Goal: Answer question/provide support

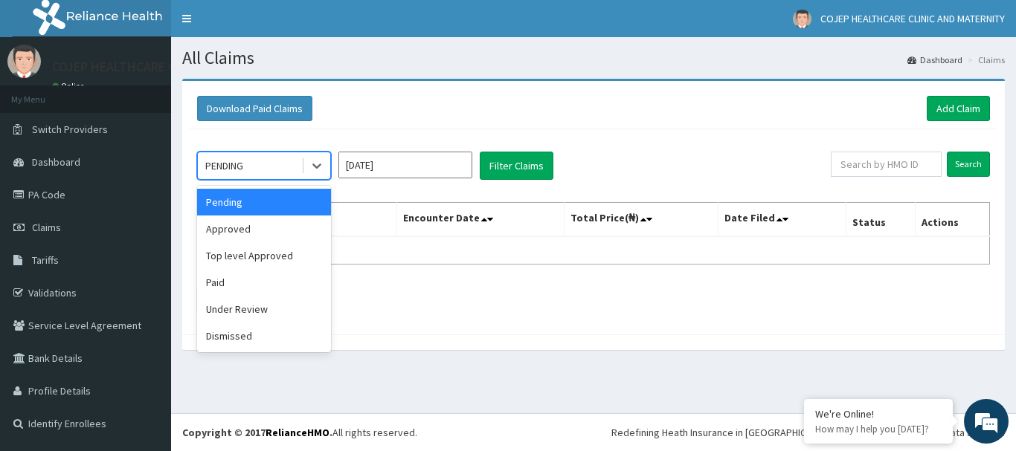
click at [228, 160] on div "PENDING" at bounding box center [224, 165] width 38 height 15
click at [224, 227] on div "Approved" at bounding box center [264, 229] width 134 height 27
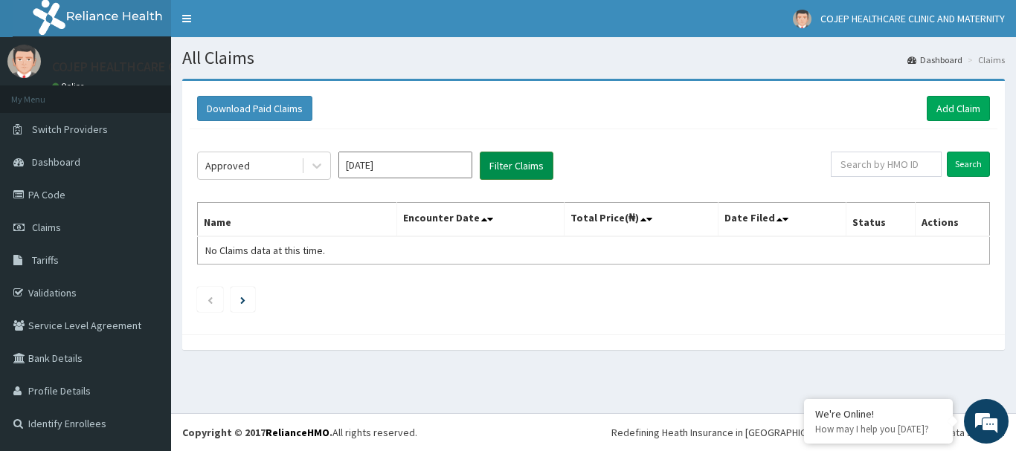
click at [500, 164] on button "Filter Claims" at bounding box center [517, 166] width 74 height 28
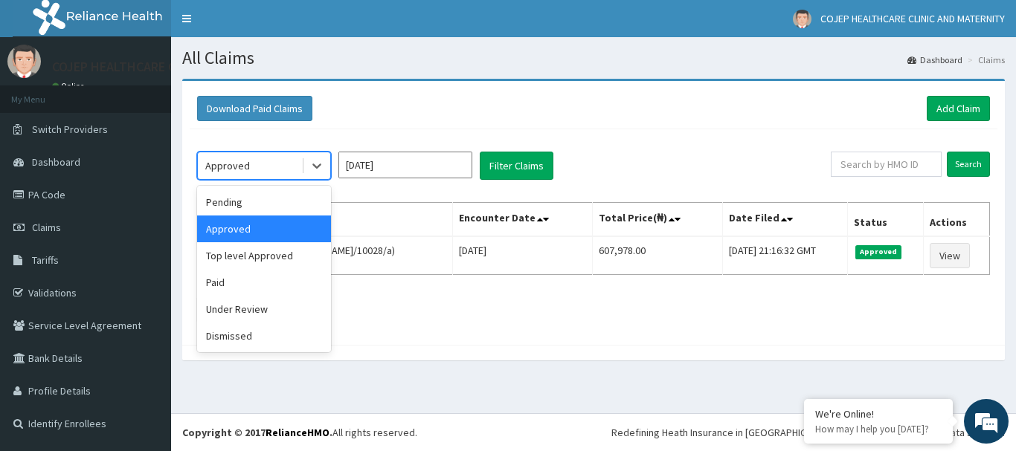
click at [266, 172] on div "Approved" at bounding box center [249, 166] width 103 height 24
click at [280, 233] on div "Approved" at bounding box center [264, 229] width 134 height 27
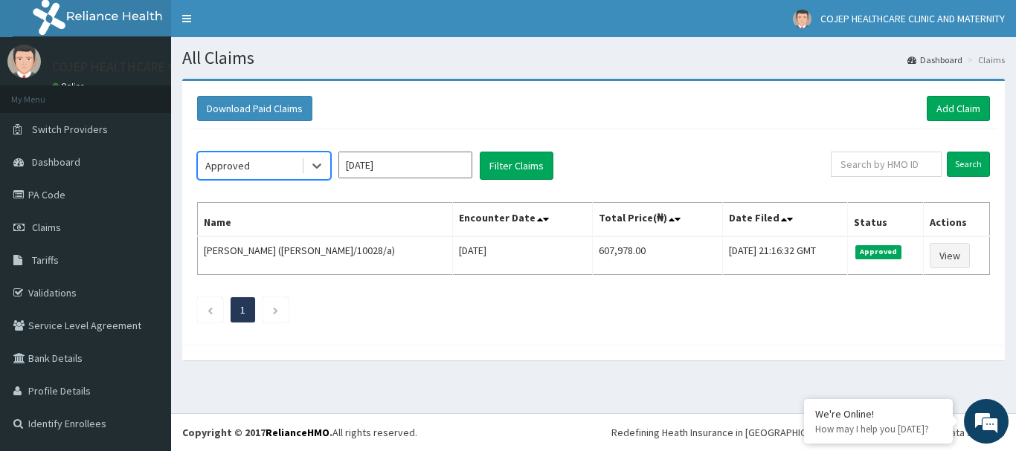
click at [262, 175] on div "Approved" at bounding box center [249, 166] width 103 height 24
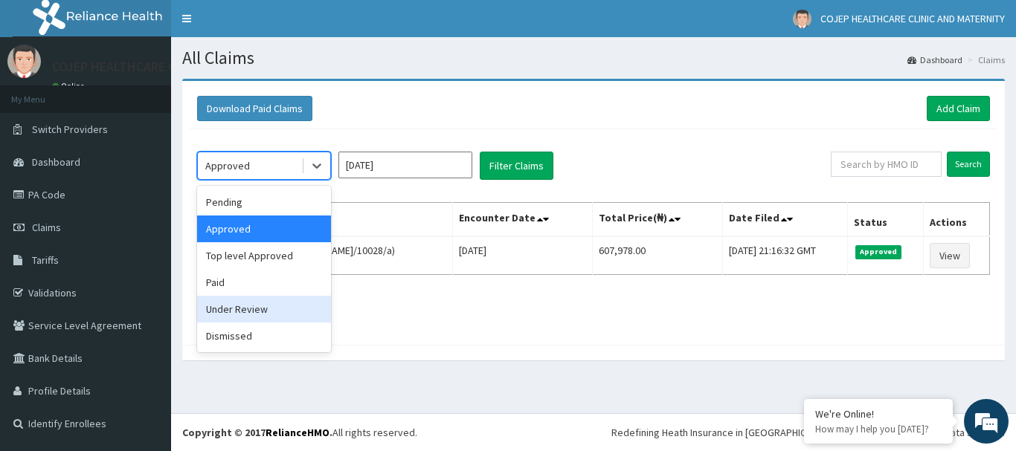
click at [263, 300] on div "Under Review" at bounding box center [264, 309] width 134 height 27
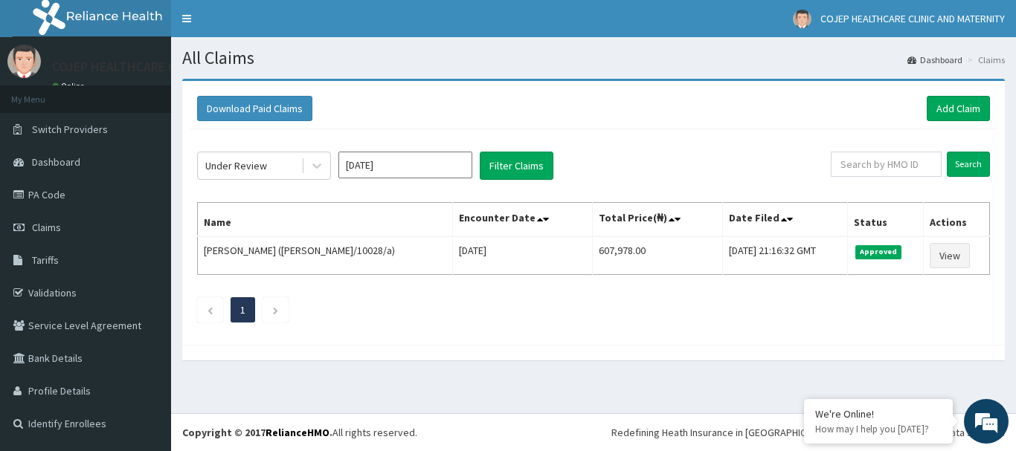
drag, startPoint x: 263, startPoint y: 300, endPoint x: 294, endPoint y: 281, distance: 35.7
click at [294, 281] on div "Under Review Sep 2025 Filter Claims Search Name Encounter Date Total Price(₦) D…" at bounding box center [593, 233] width 807 height 208
click at [494, 161] on button "Filter Claims" at bounding box center [517, 166] width 74 height 28
click at [309, 167] on icon at bounding box center [316, 165] width 15 height 15
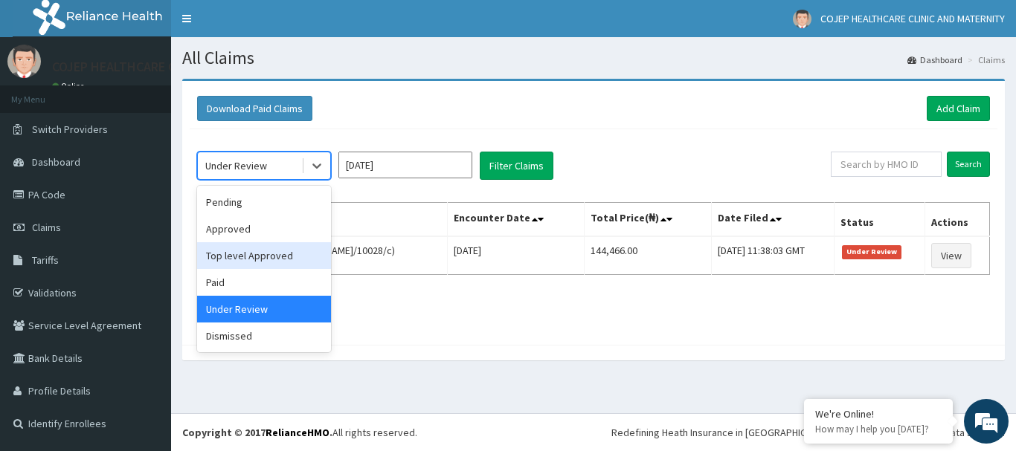
click at [288, 259] on div "Top level Approved" at bounding box center [264, 255] width 134 height 27
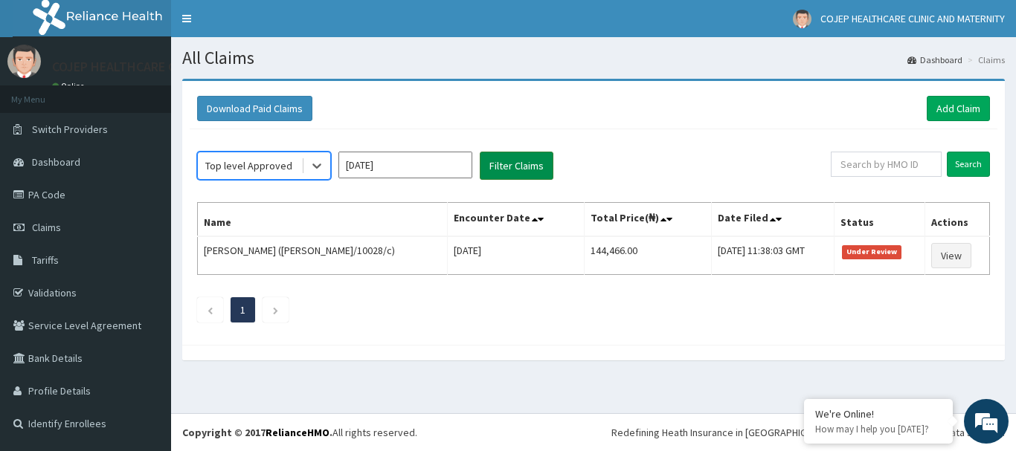
click at [532, 170] on button "Filter Claims" at bounding box center [517, 166] width 74 height 28
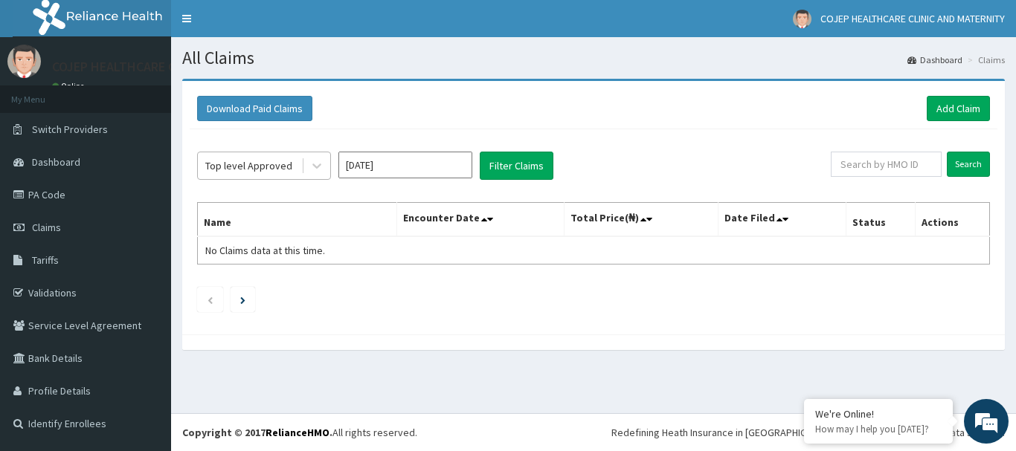
click at [288, 168] on div "Top level Approved" at bounding box center [248, 165] width 87 height 15
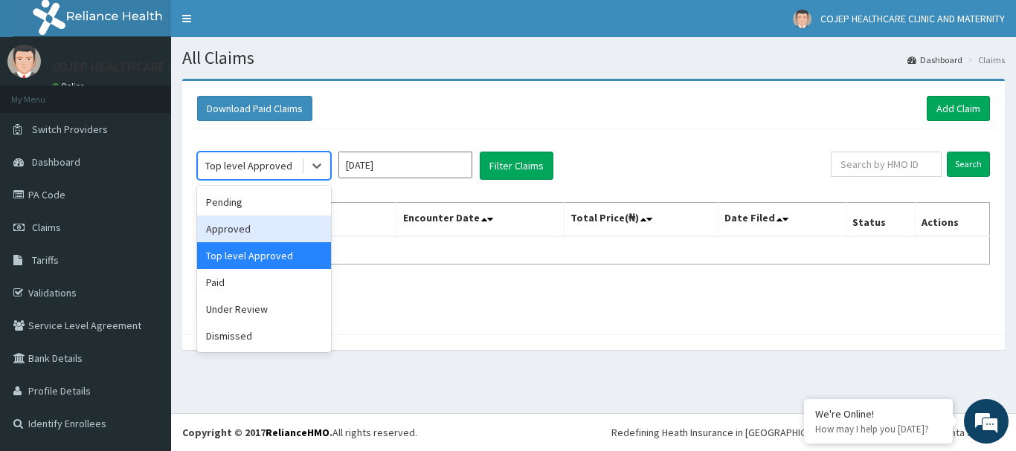
click at [251, 230] on div "Approved" at bounding box center [264, 229] width 134 height 27
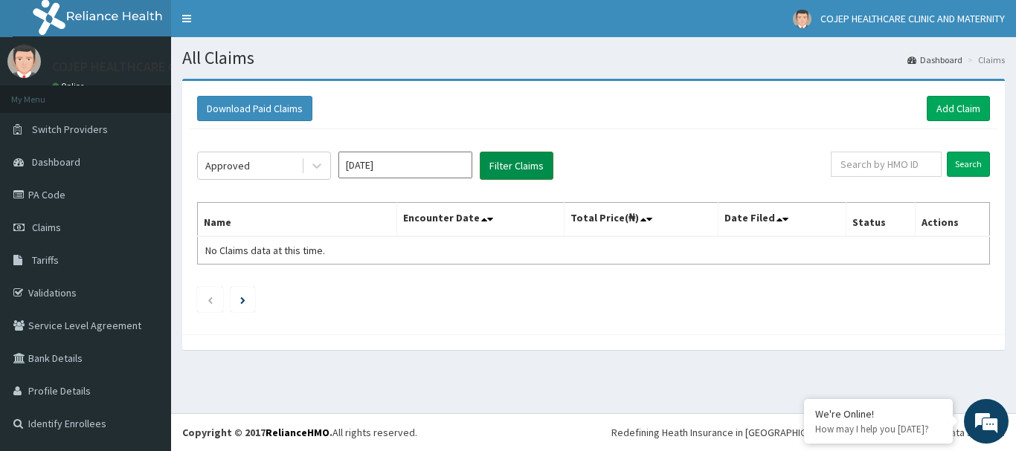
click at [517, 164] on button "Filter Claims" at bounding box center [517, 166] width 74 height 28
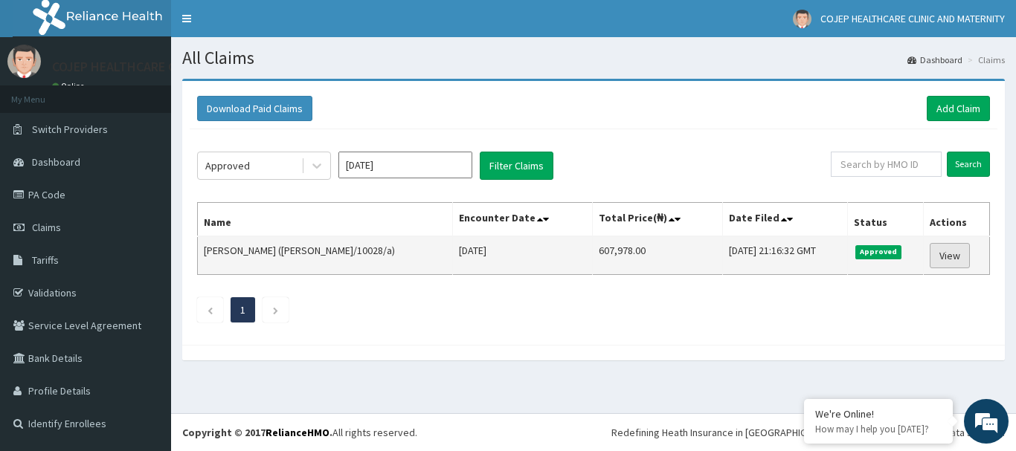
click at [948, 257] on link "View" at bounding box center [949, 255] width 40 height 25
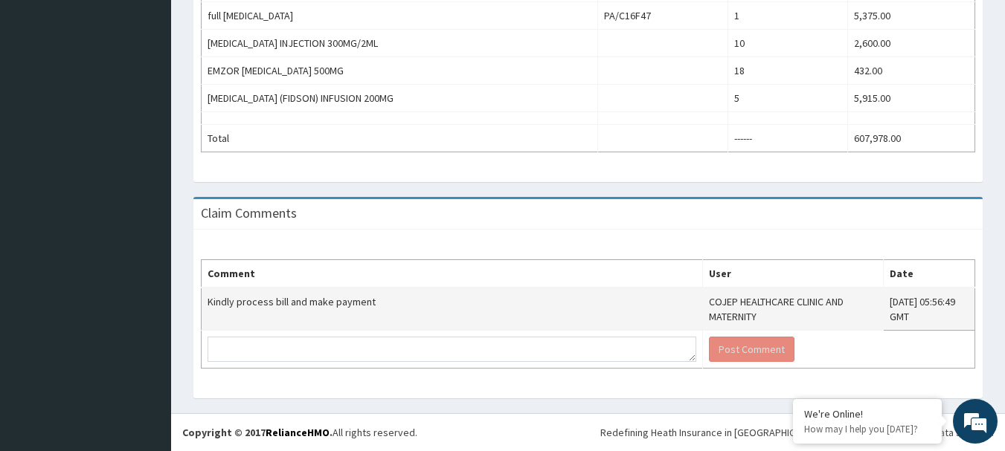
click at [304, 305] on td "Kindly process bill and make payment" at bounding box center [451, 309] width 501 height 43
copy td "Kindly process bill and make payment"
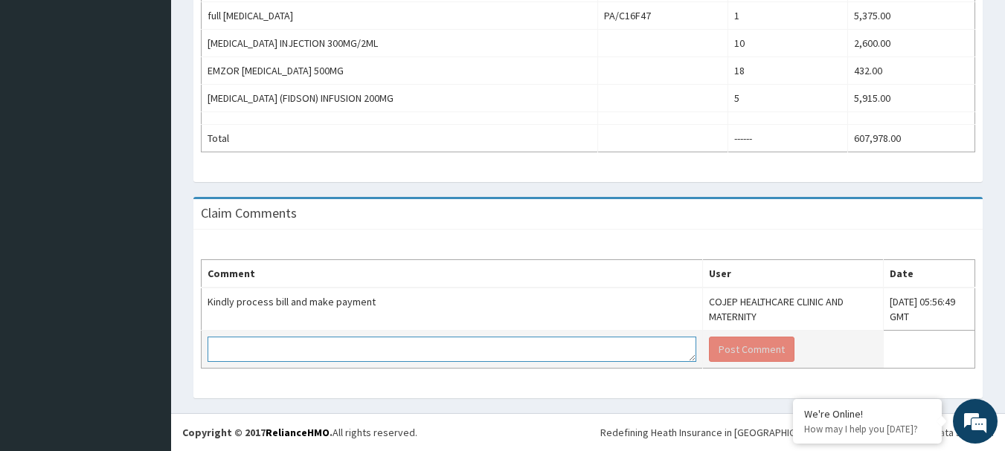
click at [257, 349] on textarea at bounding box center [451, 349] width 489 height 25
paste textarea "Kindly process bill and make payment"
type textarea "Kindly process bill and make payment"
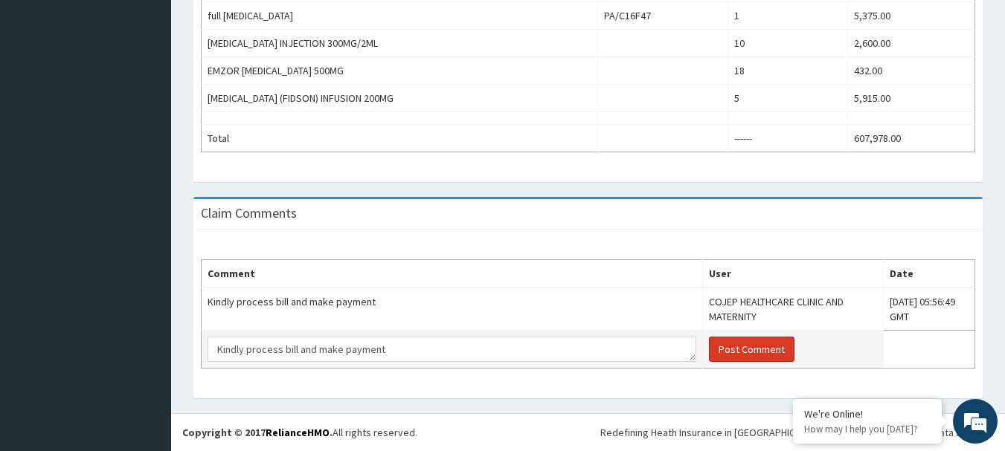
click at [709, 344] on button "Post Comment" at bounding box center [752, 349] width 86 height 25
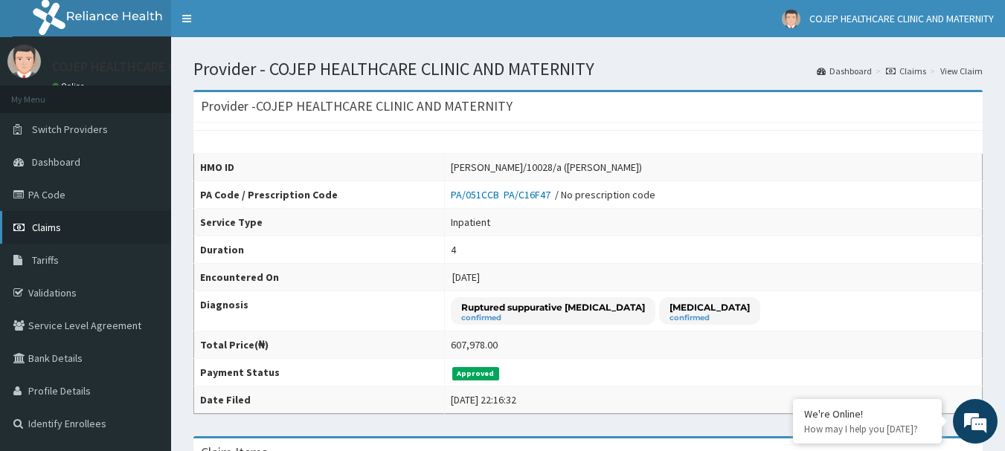
click at [50, 219] on link "Claims" at bounding box center [85, 227] width 171 height 33
